Goal: Task Accomplishment & Management: Manage account settings

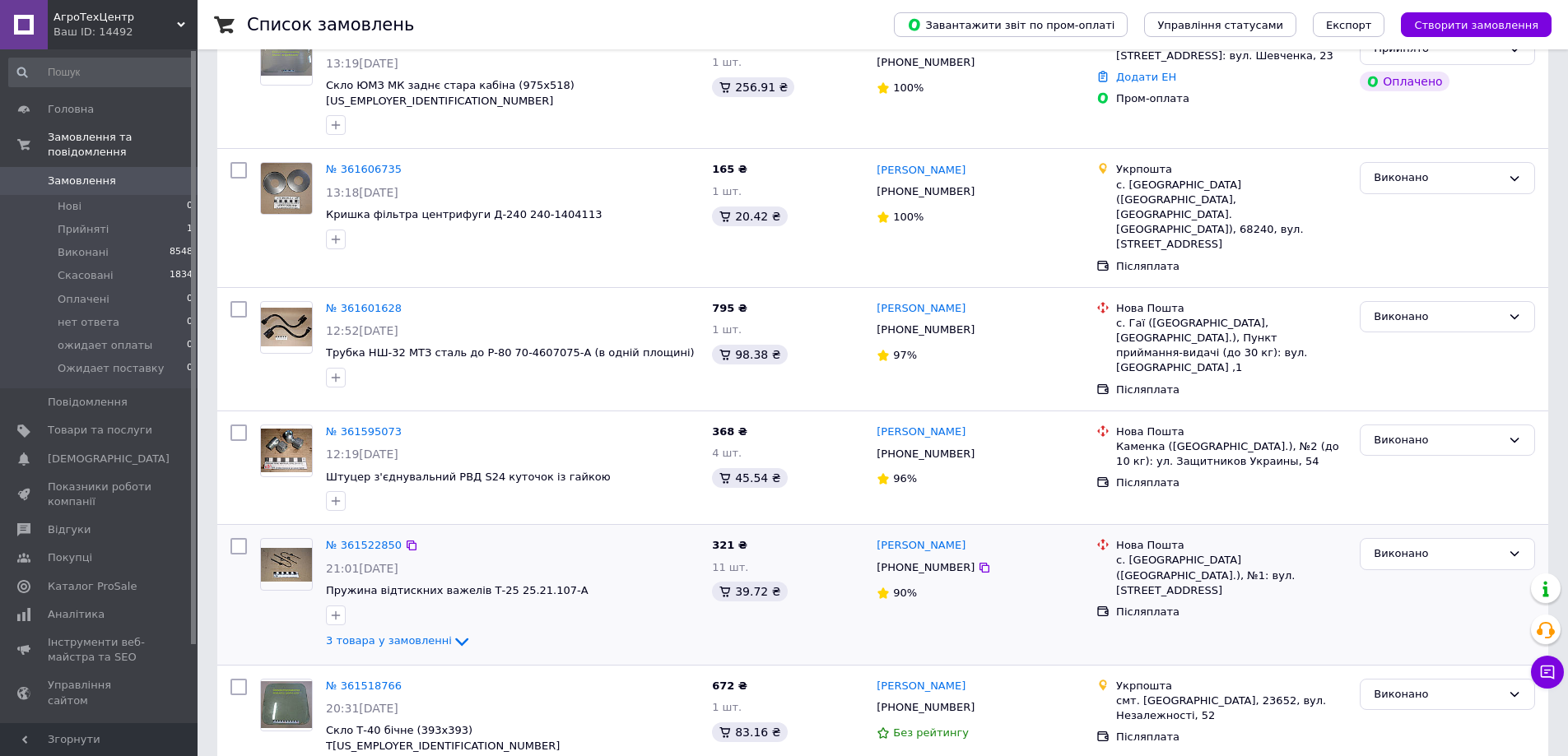
scroll to position [247, 0]
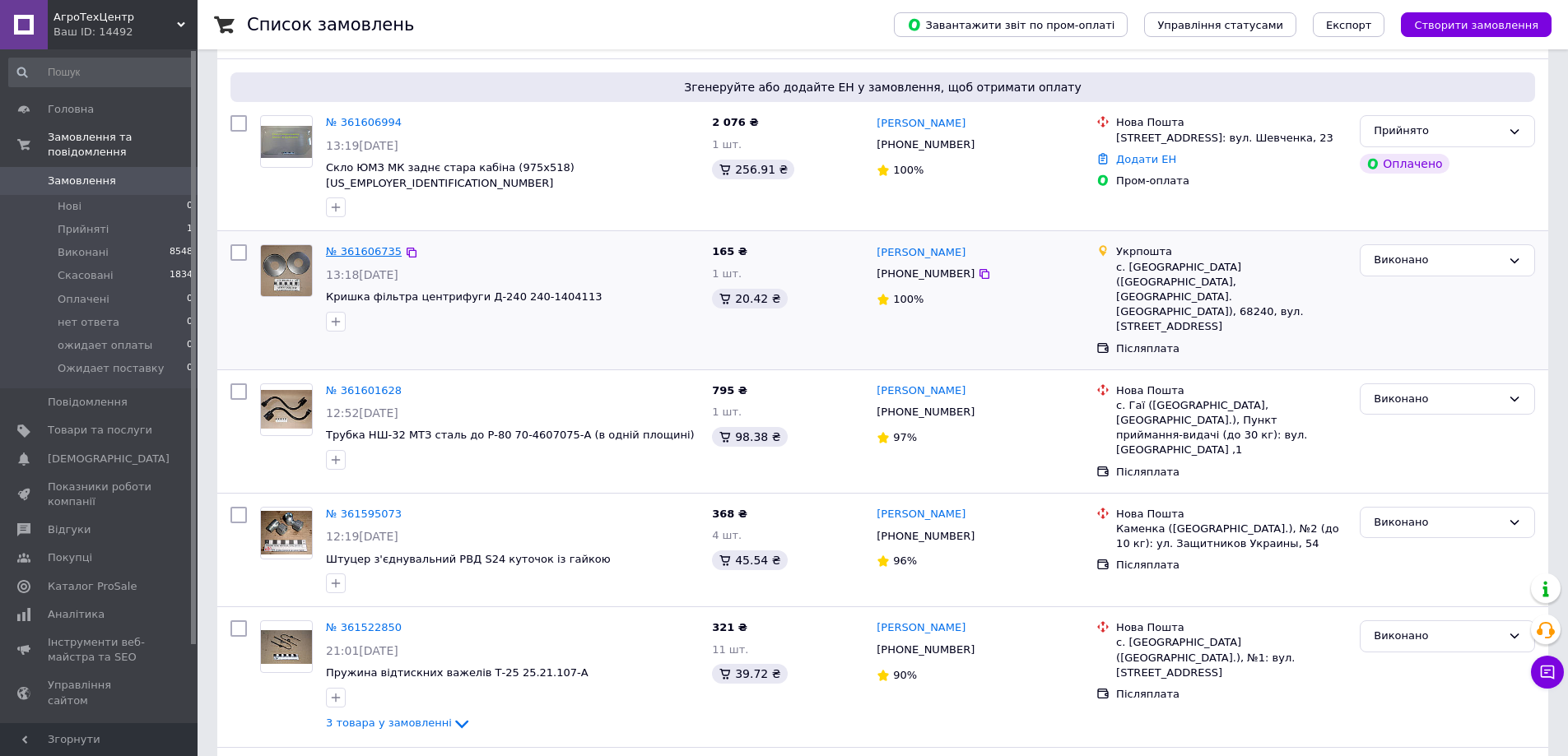
click at [368, 245] on link "№ 361606735" at bounding box center [363, 251] width 76 height 13
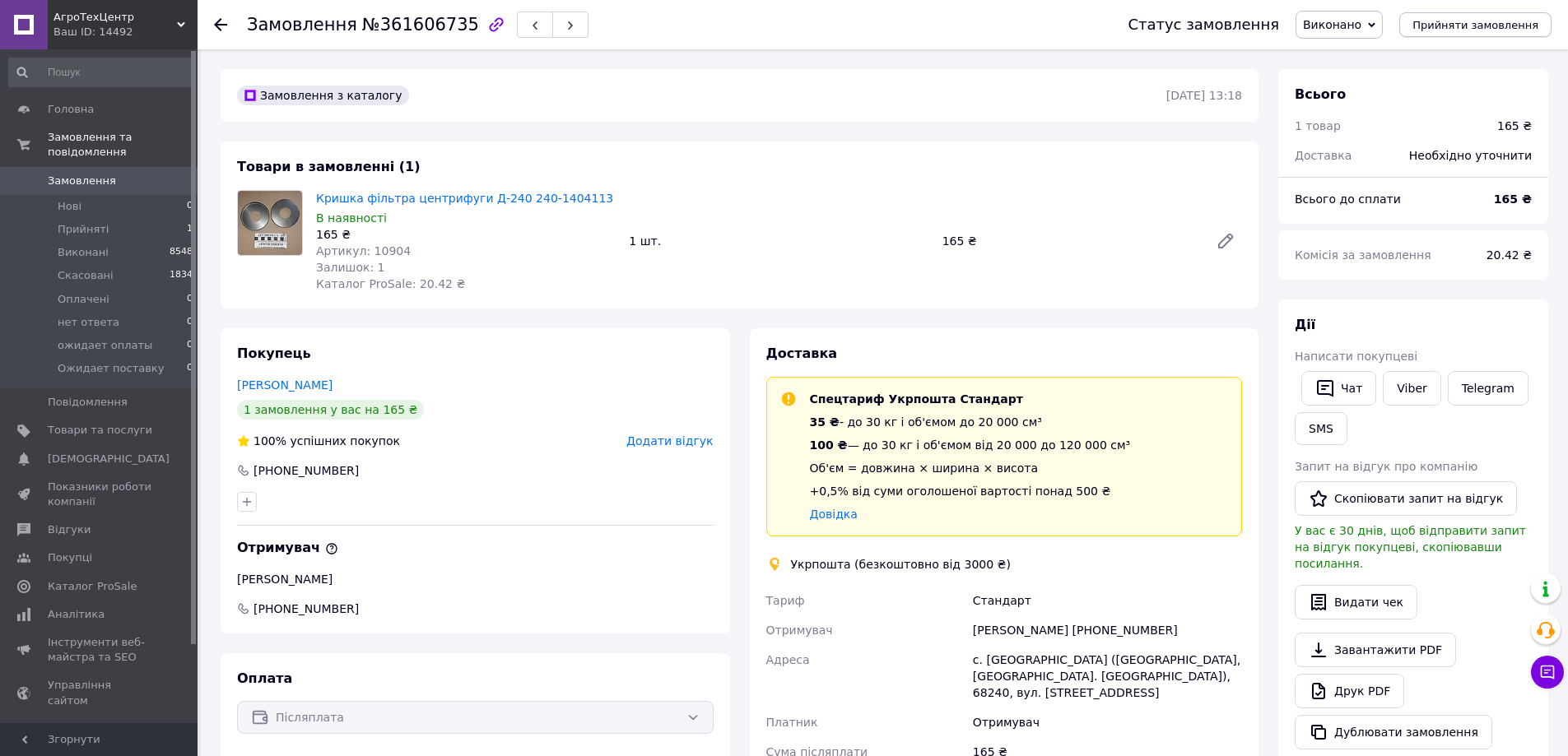
click at [1488, 20] on span "Прийняти замовлення" at bounding box center [1475, 25] width 126 height 13
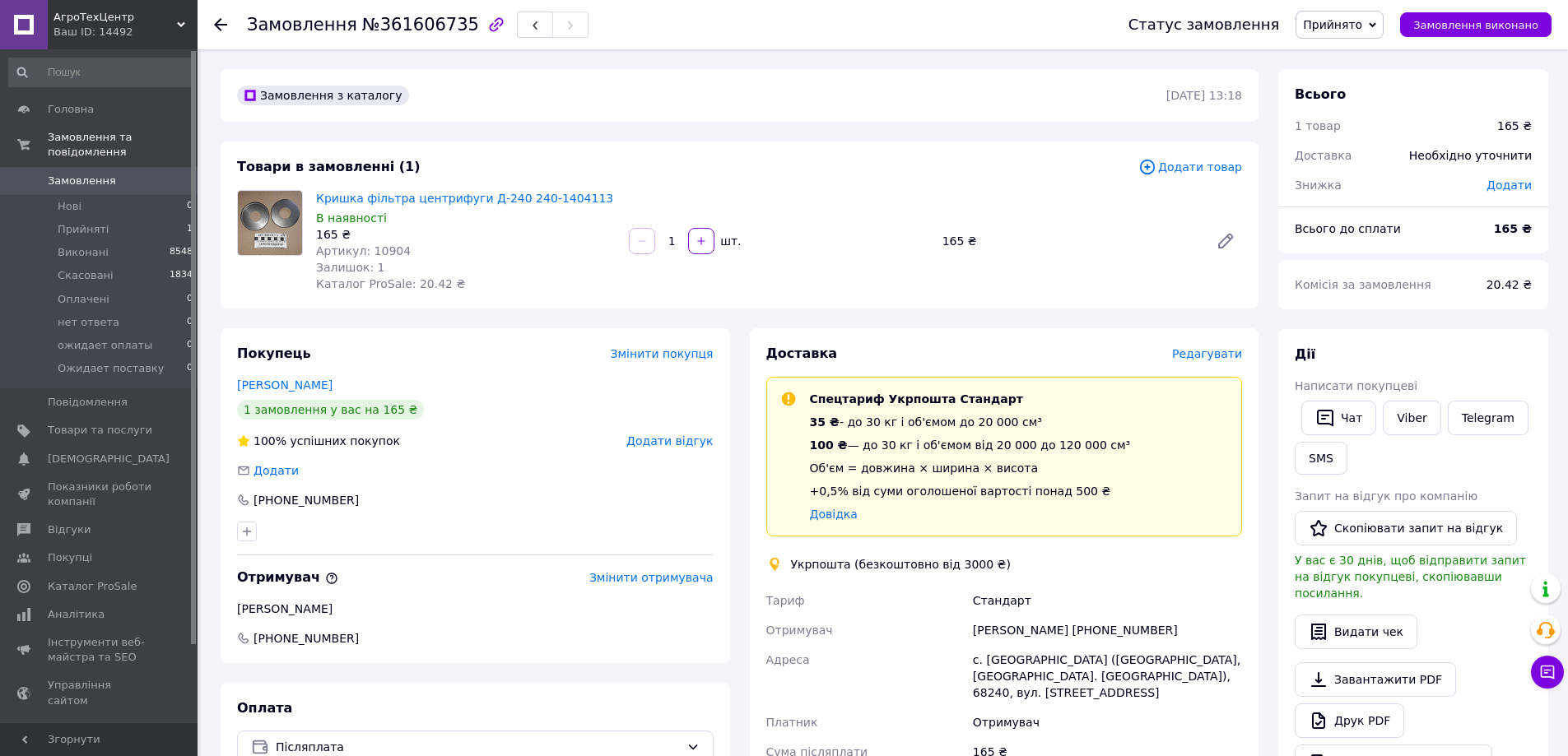
click at [1215, 355] on span "Редагувати" at bounding box center [1206, 354] width 70 height 13
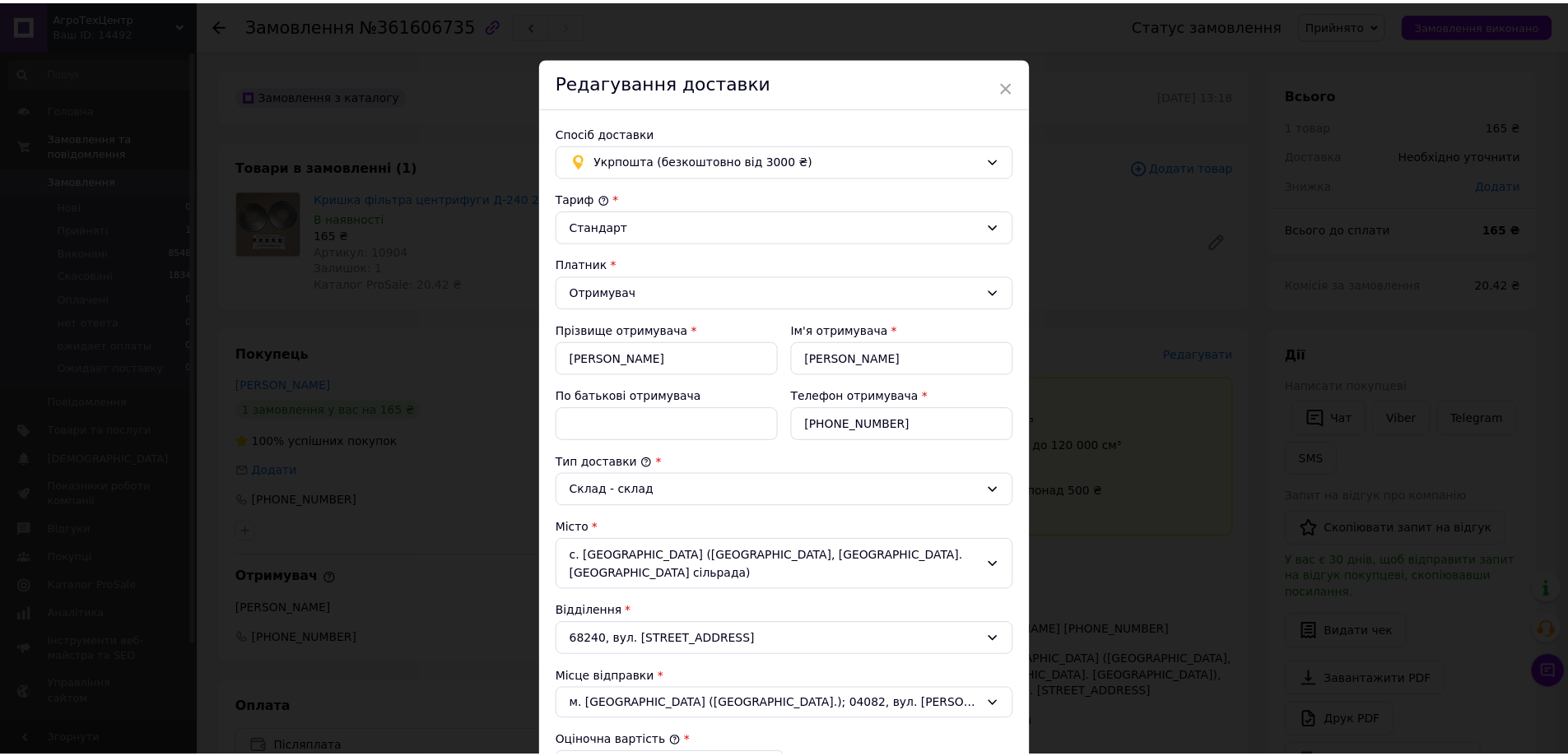
scroll to position [406, 0]
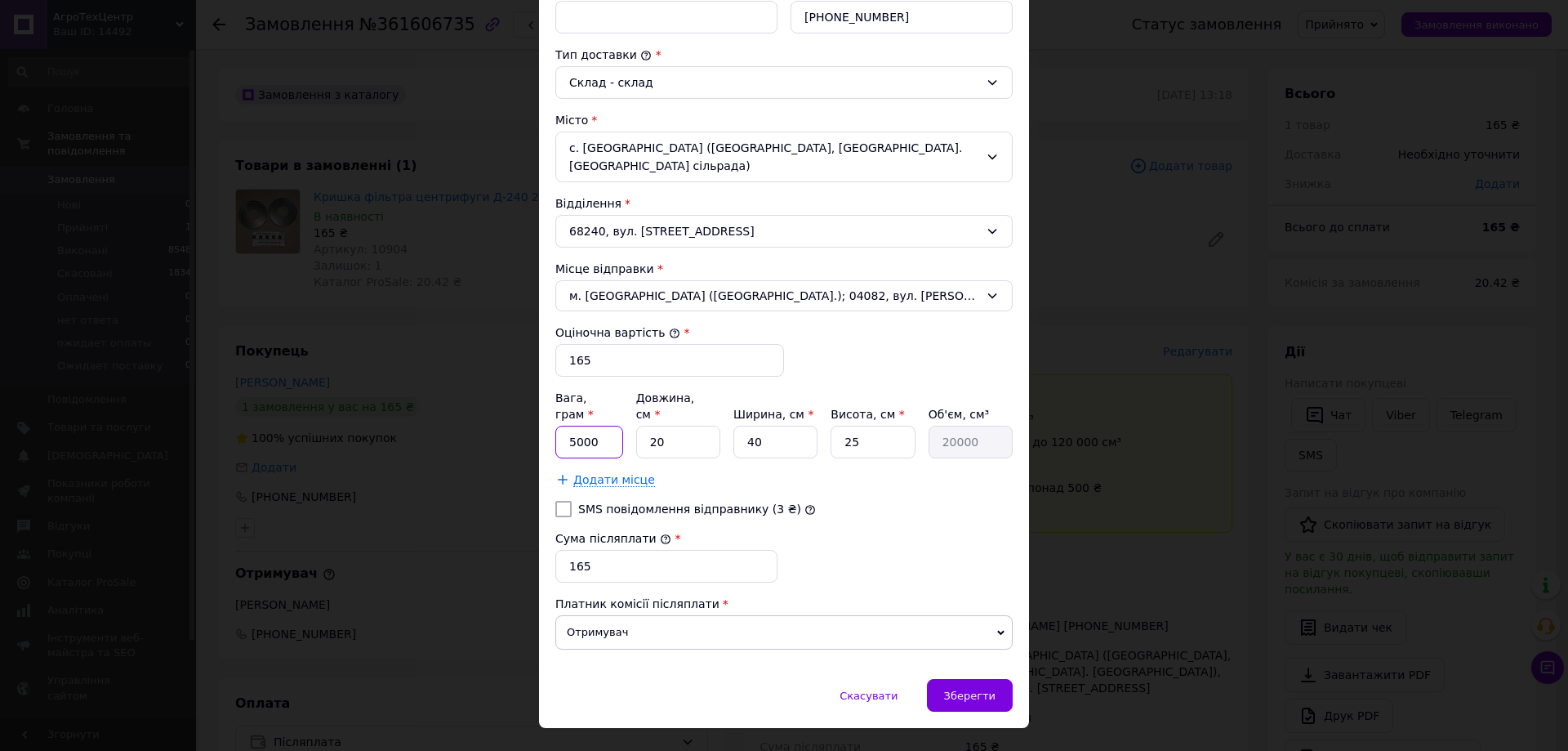
click at [591, 426] on input "5000" at bounding box center [589, 442] width 67 height 33
type input "100"
click at [695, 426] on input "20" at bounding box center [678, 442] width 84 height 33
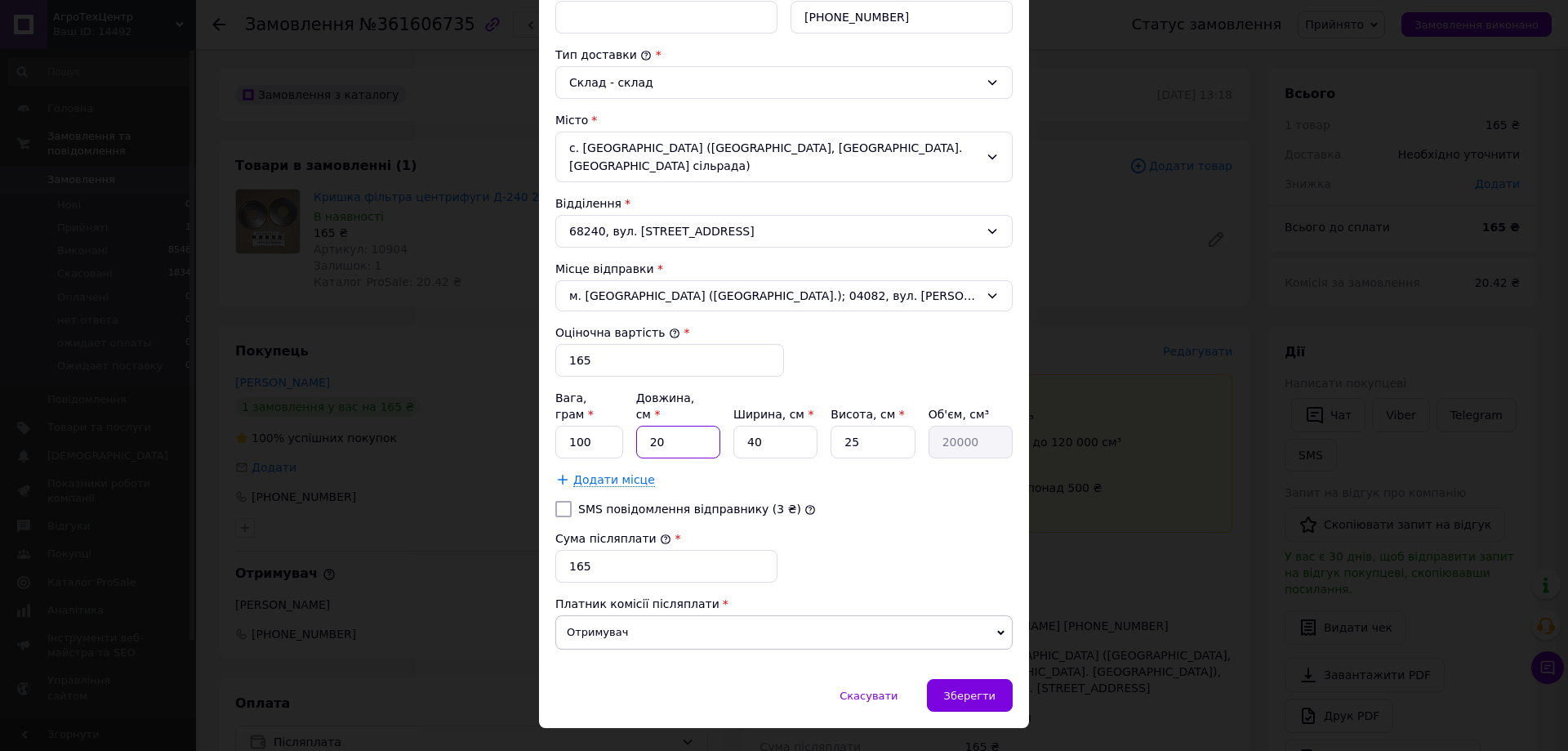
type input "1"
type input "1000"
type input "10"
type input "10000"
type input "10"
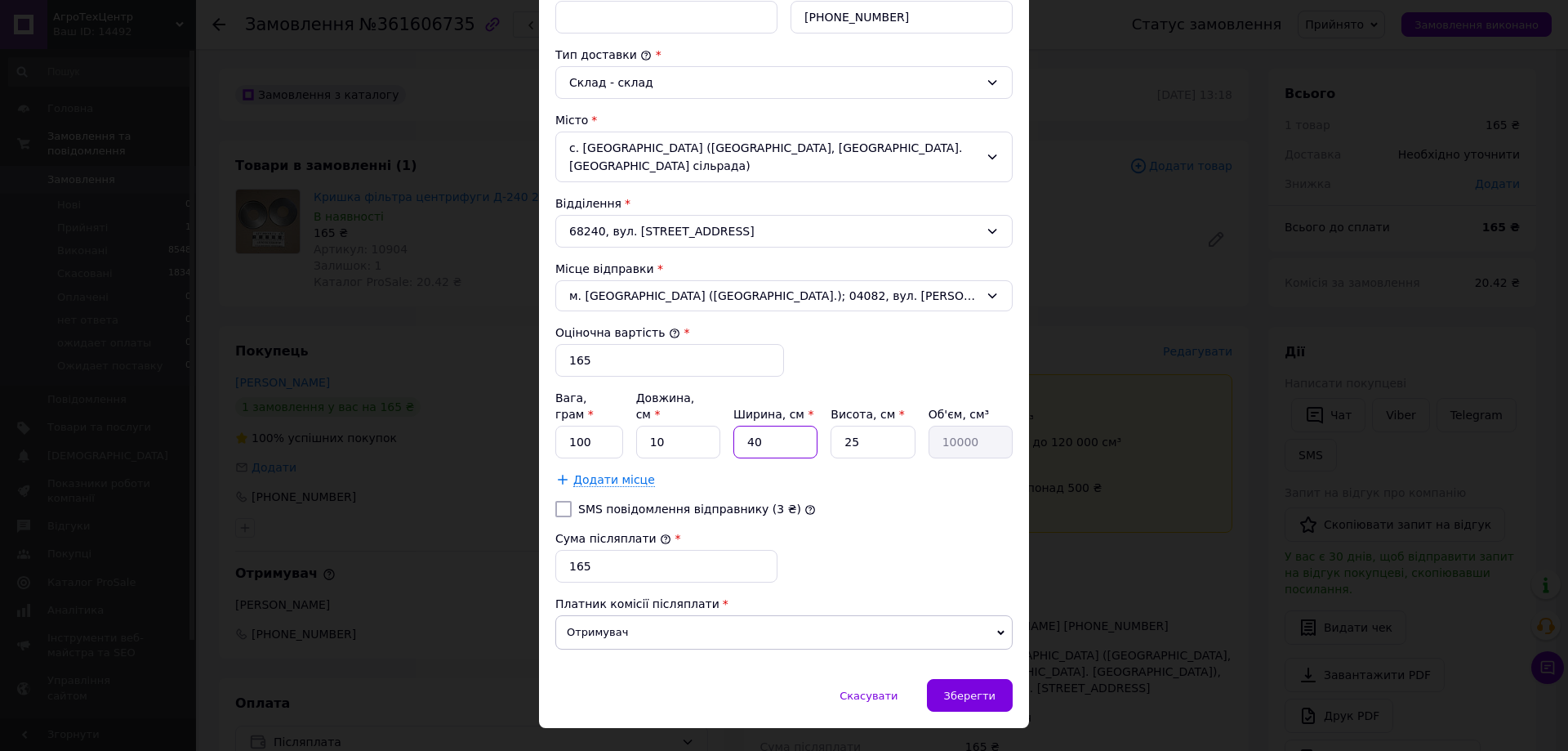
type input "1"
type input "250"
type input "10"
type input "2500"
type input "10"
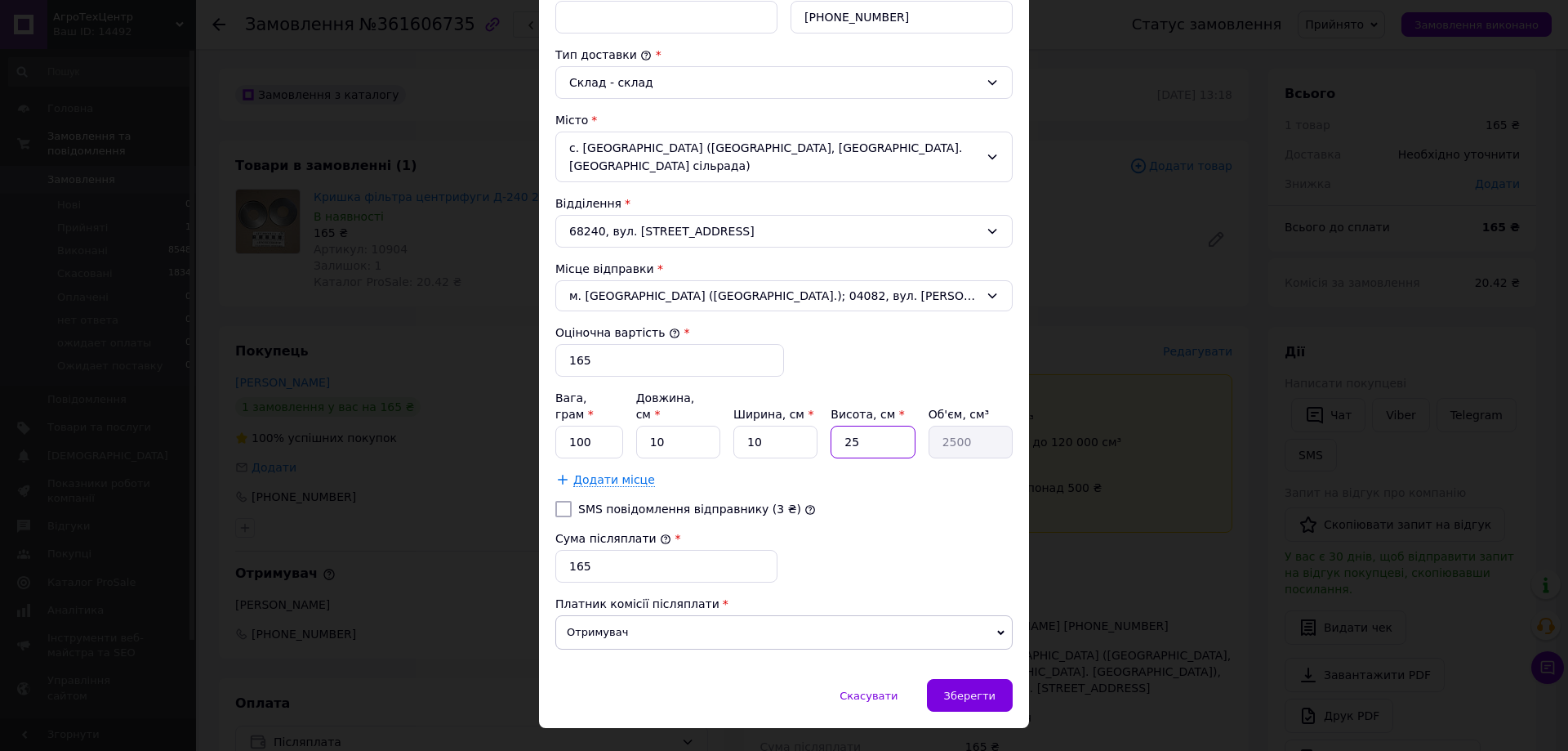
type input "1"
type input "100"
type input "1"
click at [818, 548] on div "Сума післяплати * 165" at bounding box center [784, 556] width 471 height 65
click at [948, 679] on div "Зберегти" at bounding box center [970, 695] width 86 height 33
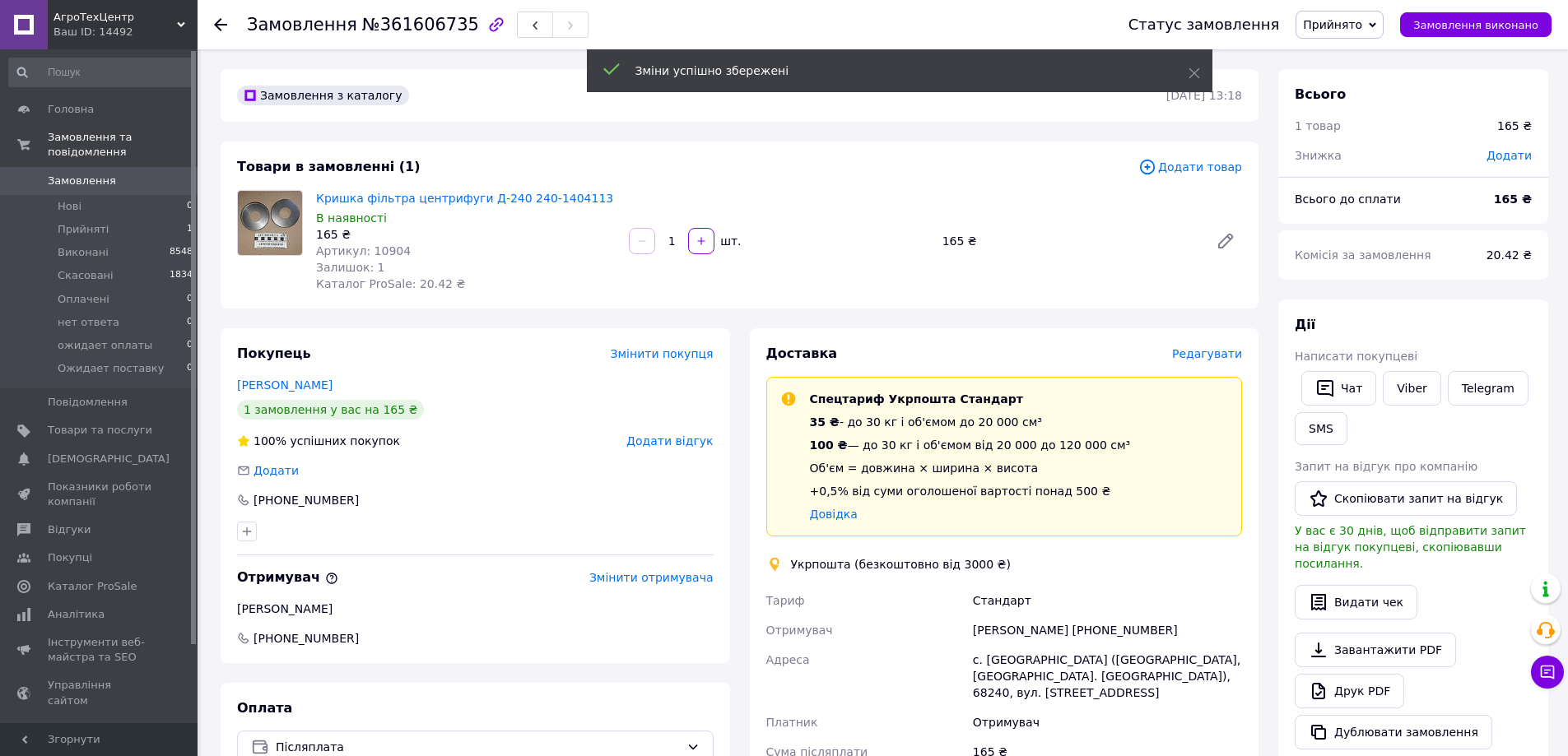
scroll to position [411, 0]
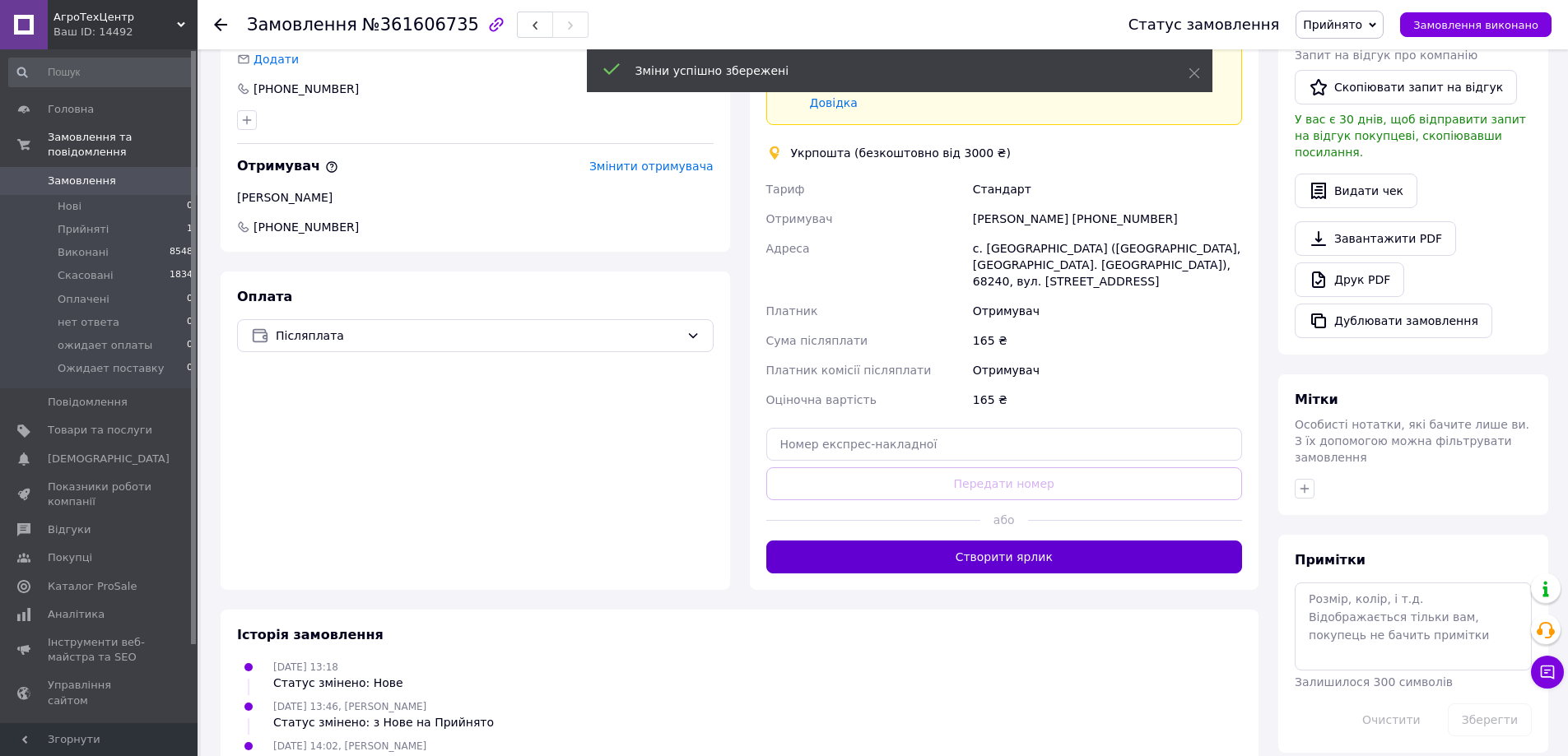
click at [1031, 558] on button "Створити ярлик" at bounding box center [1005, 556] width 477 height 33
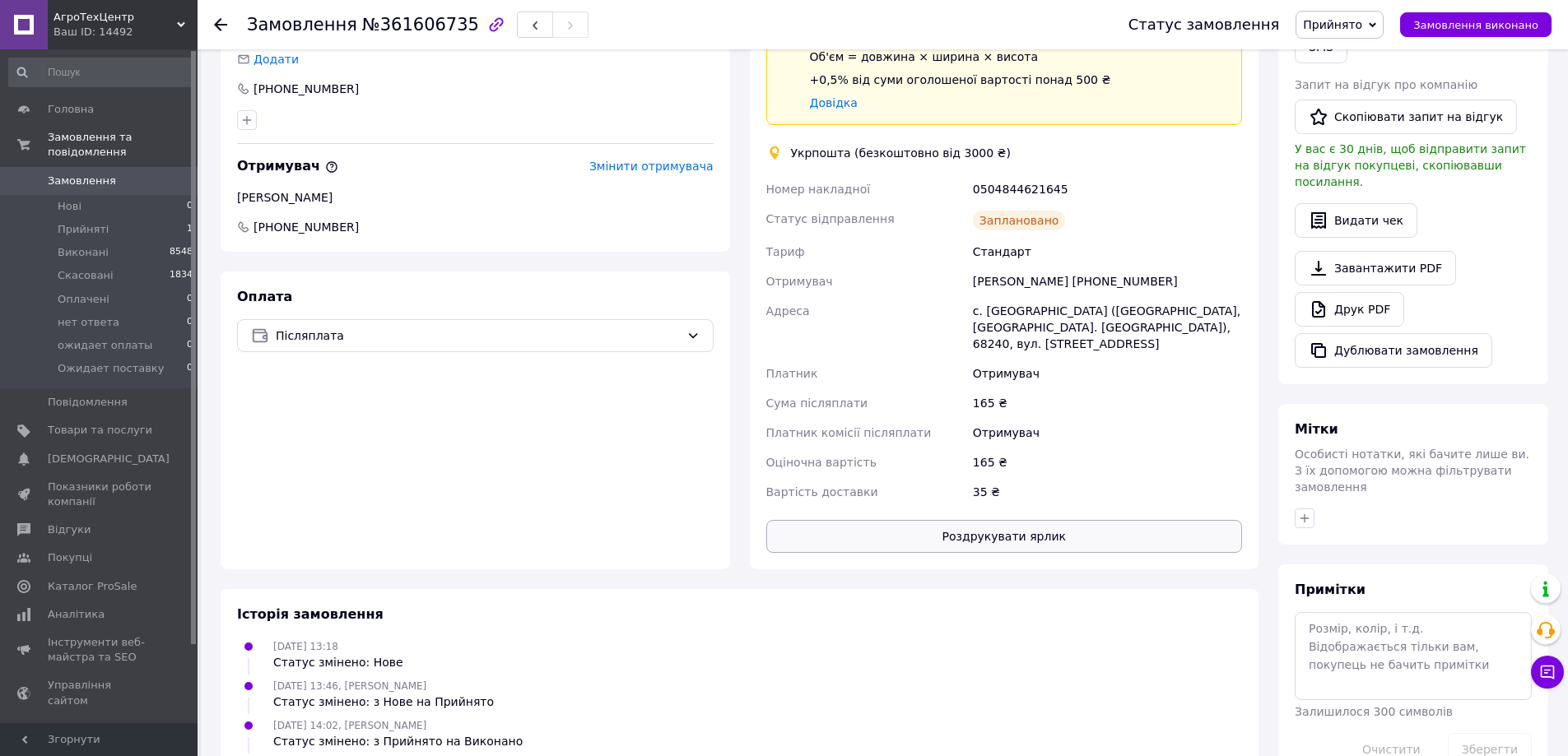
click at [1015, 524] on button "Роздрукувати ярлик" at bounding box center [1005, 536] width 477 height 33
click at [1444, 19] on span "Замовлення виконано" at bounding box center [1475, 25] width 125 height 13
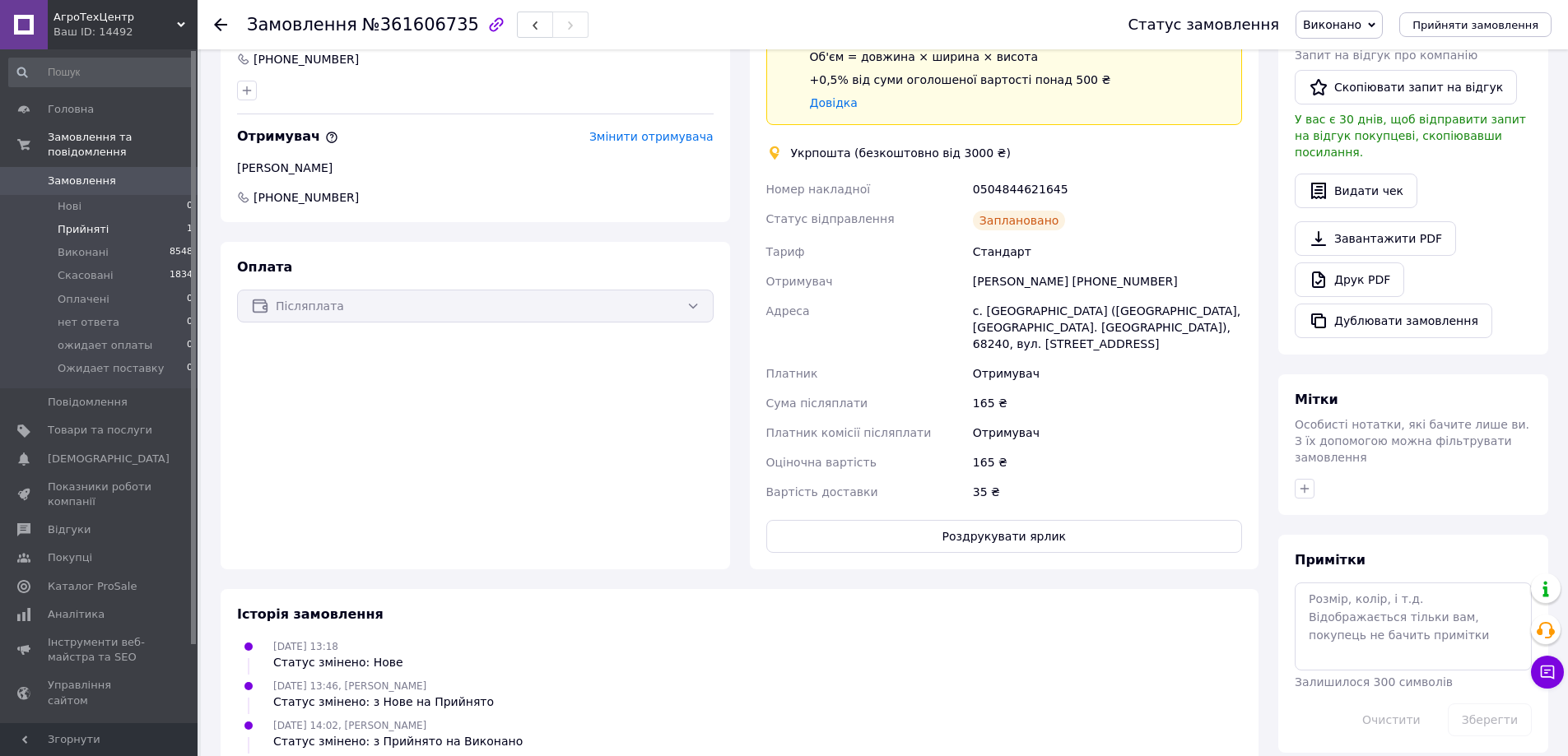
click at [126, 218] on li "Прийняті 1" at bounding box center [101, 229] width 202 height 23
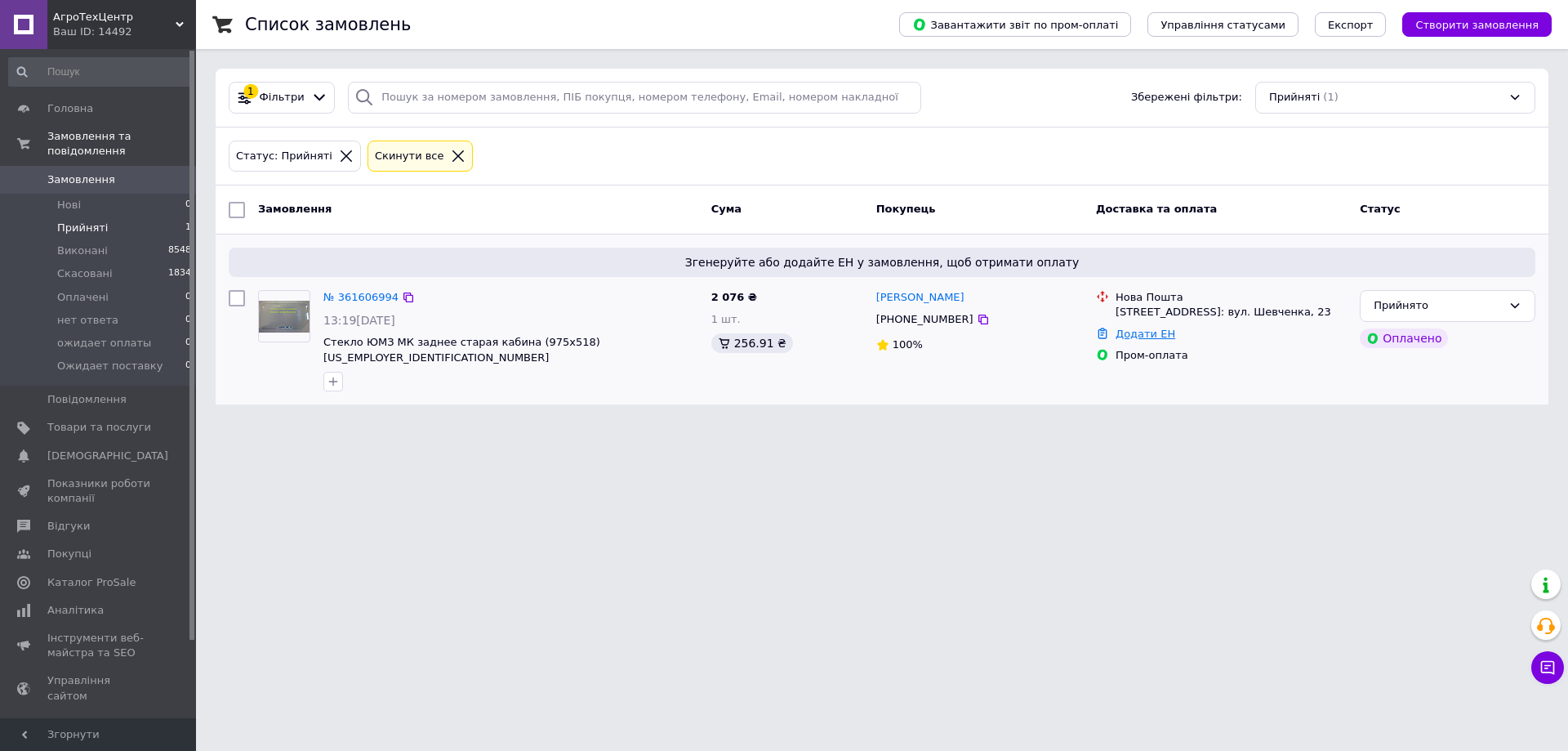
click at [1137, 333] on link "Додати ЕН" at bounding box center [1146, 333] width 60 height 13
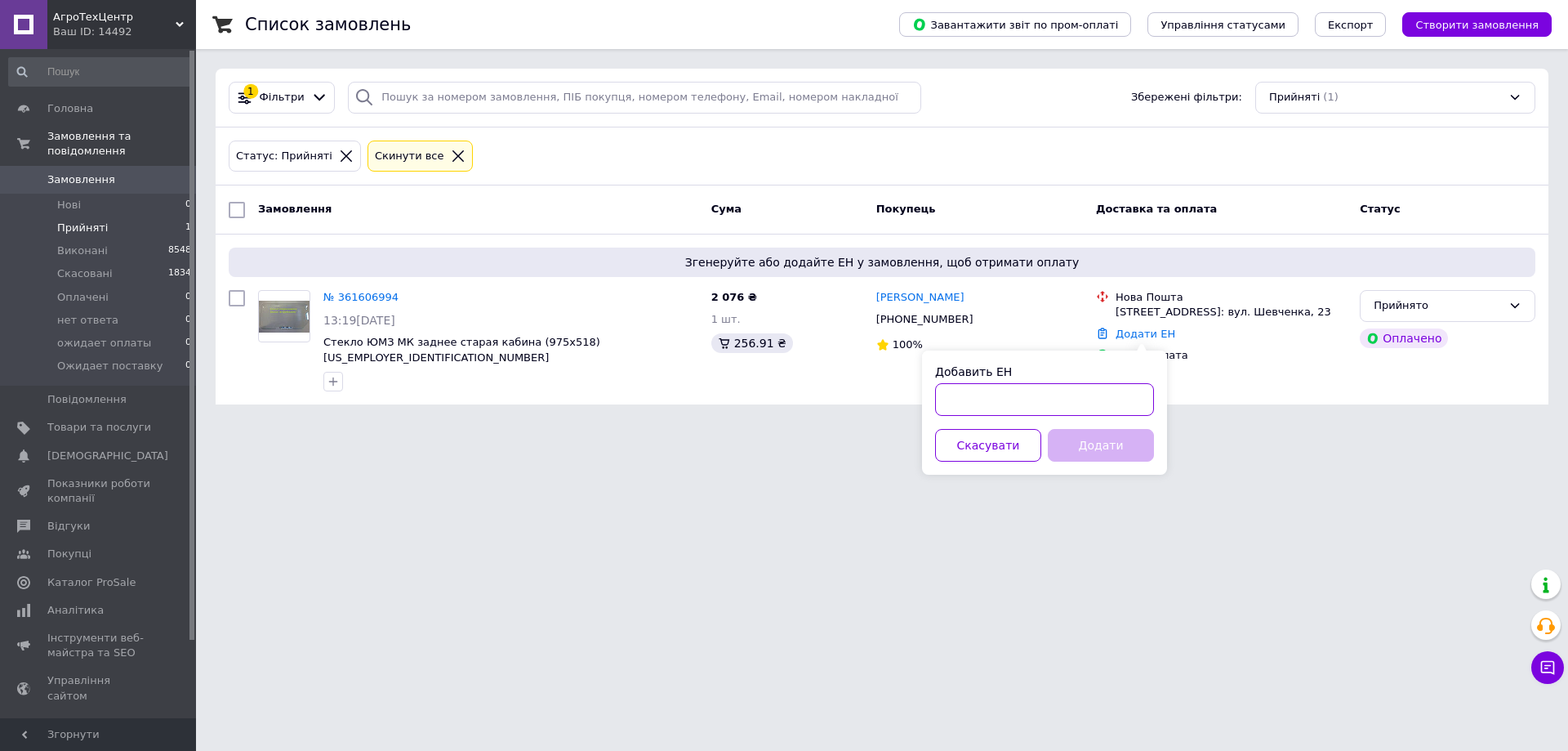
click at [991, 413] on input "Добавить ЕН" at bounding box center [1044, 399] width 219 height 33
paste input "20451247370806"
type input "20451247370806"
click at [1083, 443] on button "Додати" at bounding box center [1101, 445] width 106 height 33
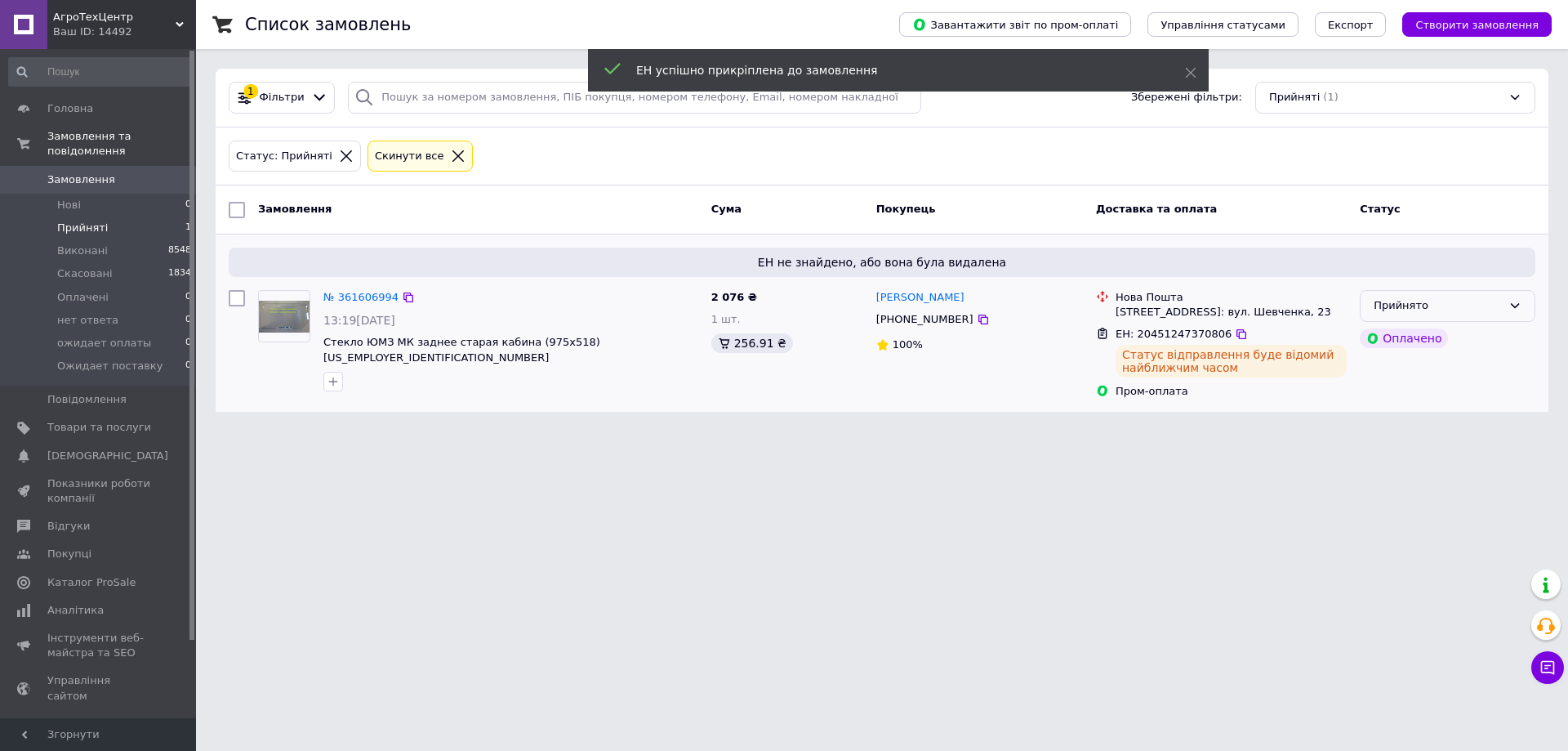
click at [1486, 304] on div "Прийнято" at bounding box center [1438, 306] width 128 height 18
click at [1426, 329] on li "Виконано" at bounding box center [1447, 340] width 174 height 30
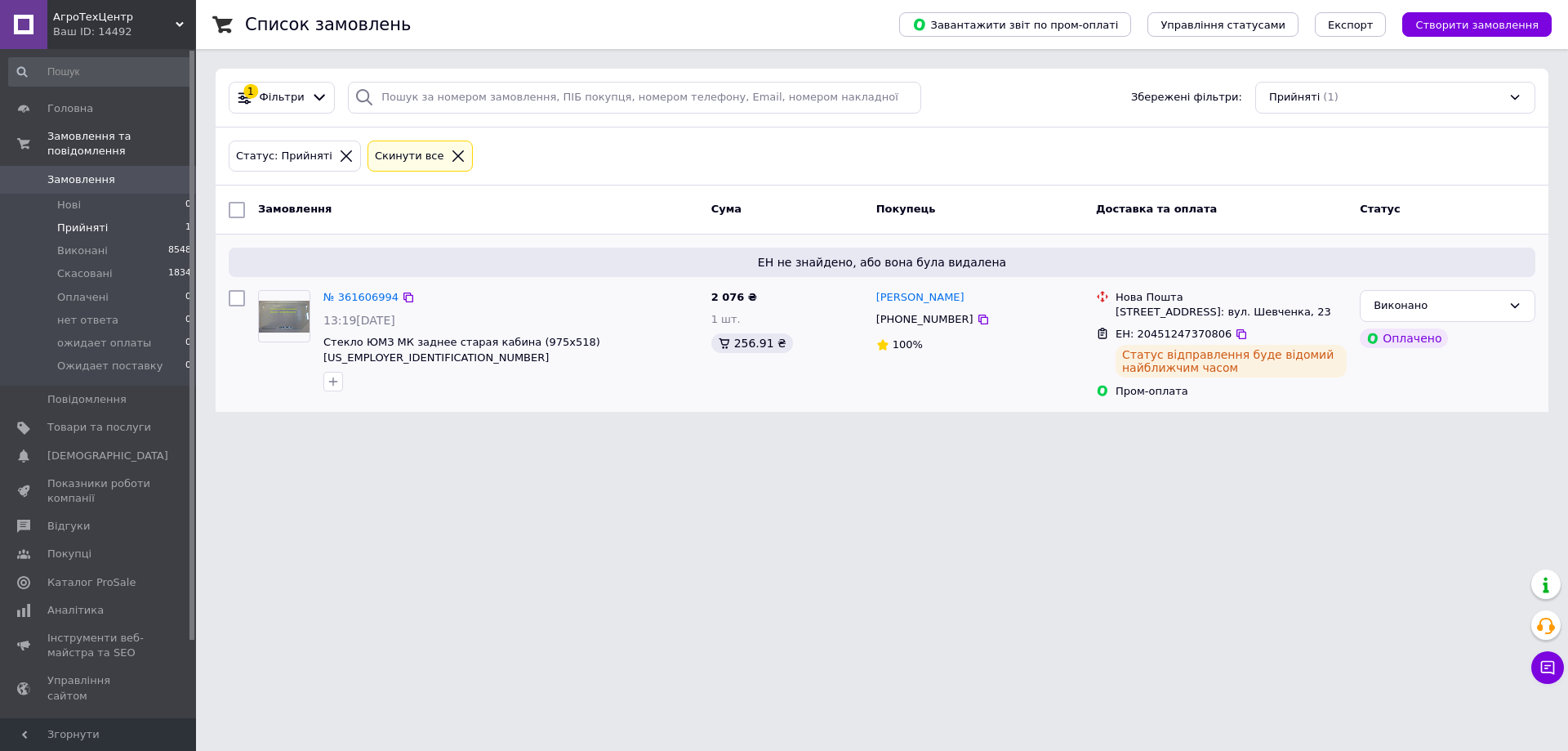
click at [720, 432] on html "АгроТехЦентр Ваш ID: 14492 Сайт АгроТехЦентр Кабінет покупця Перевірити стан си…" at bounding box center [784, 216] width 1568 height 432
click at [84, 173] on span "Замовлення" at bounding box center [81, 180] width 67 height 15
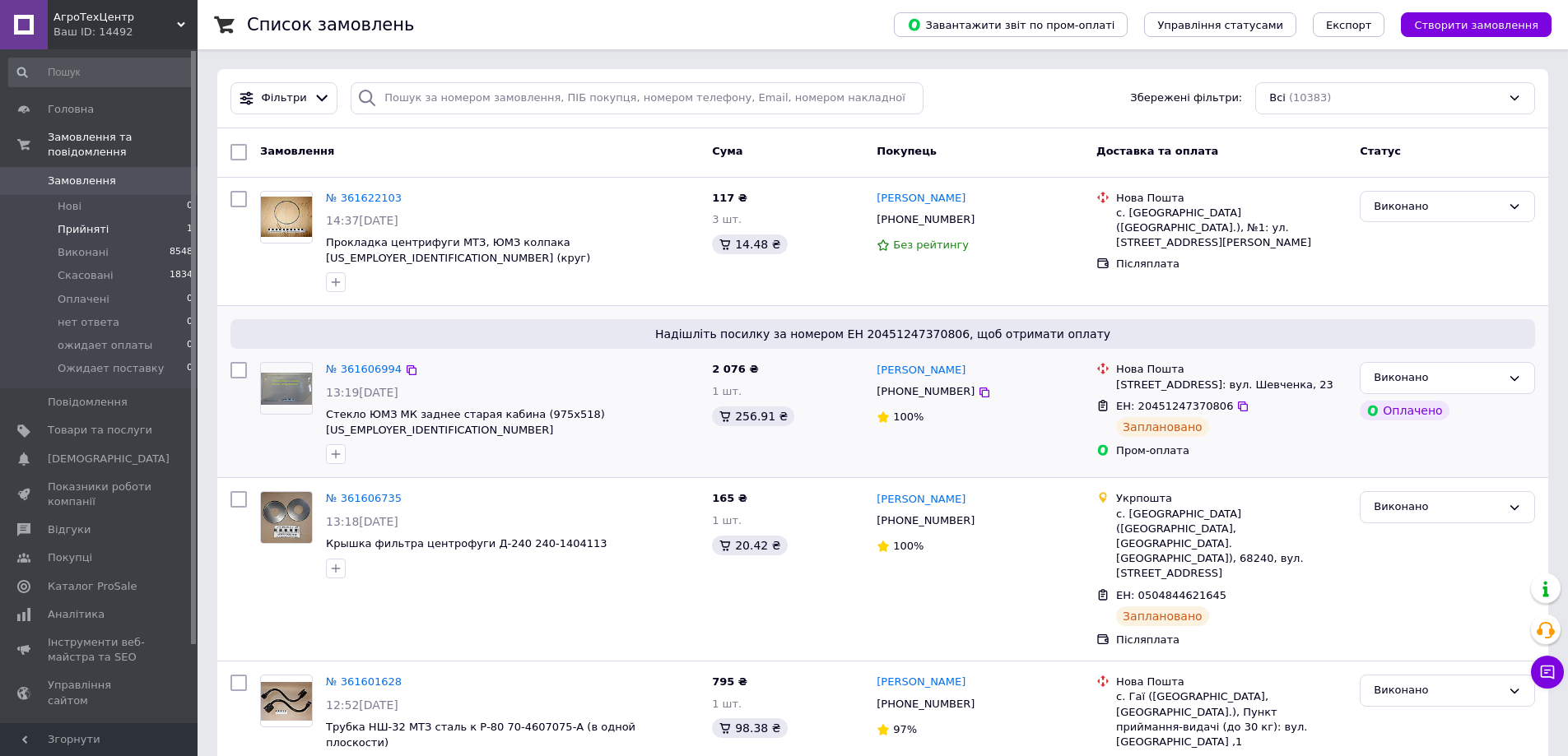
click at [132, 218] on li "Прийняті 1" at bounding box center [101, 229] width 202 height 23
